Goal: Information Seeking & Learning: Understand process/instructions

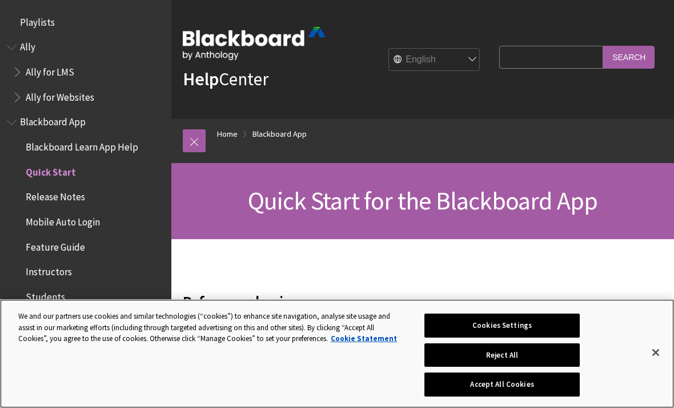
click at [526, 384] on button "Accept All Cookies" at bounding box center [502, 384] width 155 height 24
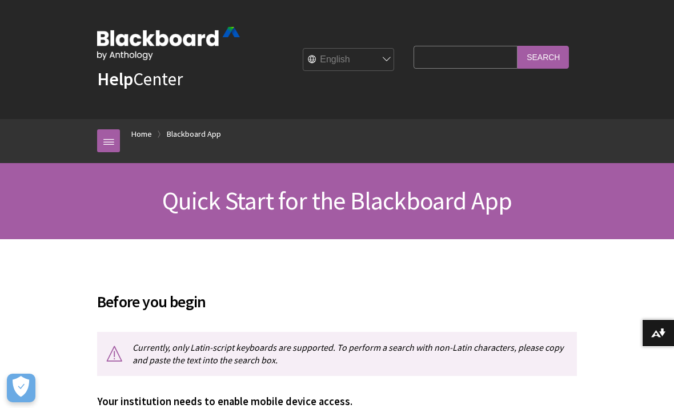
click at [194, 31] on img at bounding box center [168, 43] width 143 height 33
click at [177, 48] on img at bounding box center [168, 43] width 143 height 33
click at [188, 46] on img at bounding box center [168, 43] width 143 height 33
click at [395, 61] on select "English عربية Català Cymraeg Deutsch Español Suomi Français עברית Italiano 日本語 …" at bounding box center [349, 60] width 91 height 23
select select "/ar-sa/Blackboard_App/Quick_Start"
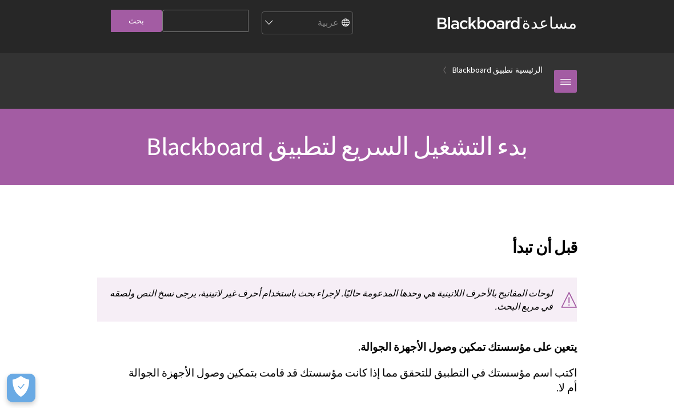
scroll to position [6, 0]
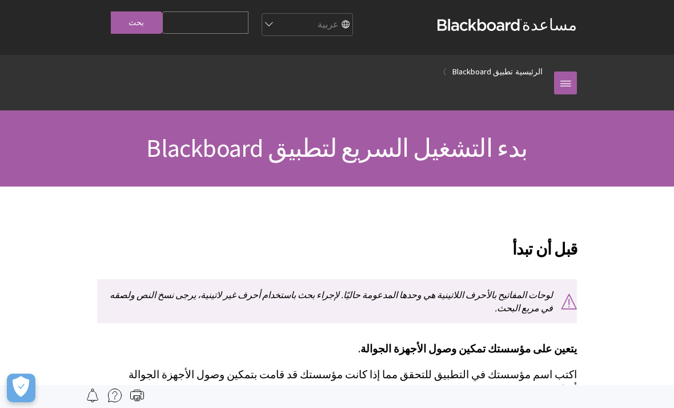
click at [566, 94] on link at bounding box center [565, 82] width 23 height 23
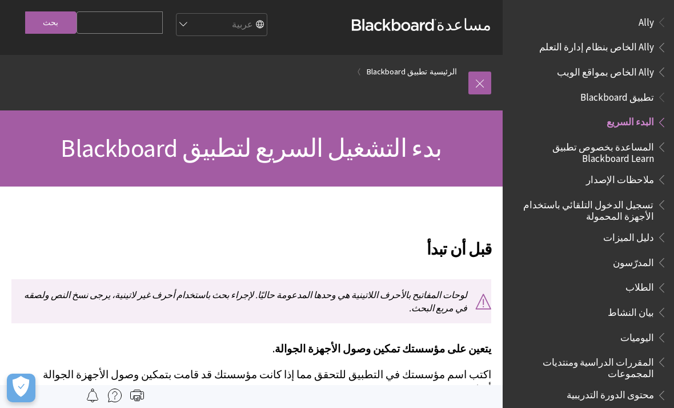
scroll to position [0, 0]
click at [655, 278] on span "Book outline for Blackboard App Help" at bounding box center [660, 285] width 12 height 14
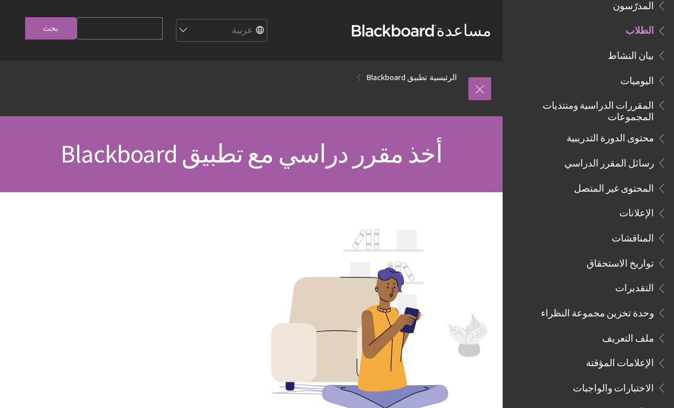
click at [490, 90] on link at bounding box center [480, 88] width 23 height 23
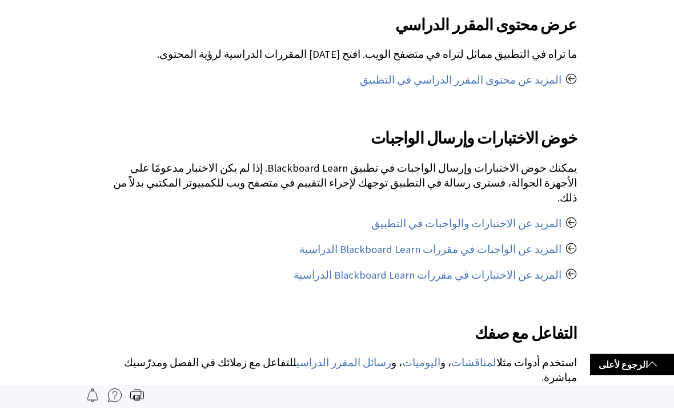
scroll to position [562, 0]
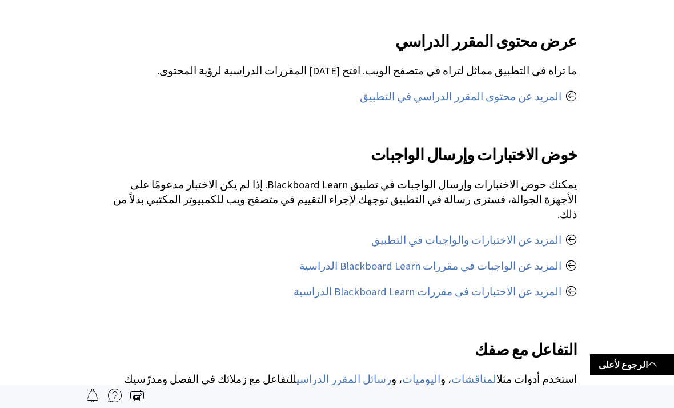
click at [530, 233] on link "المزيد عن الاختبارات والواجبات في التطبيق" at bounding box center [467, 240] width 190 height 14
